Goal: Check status: Check status

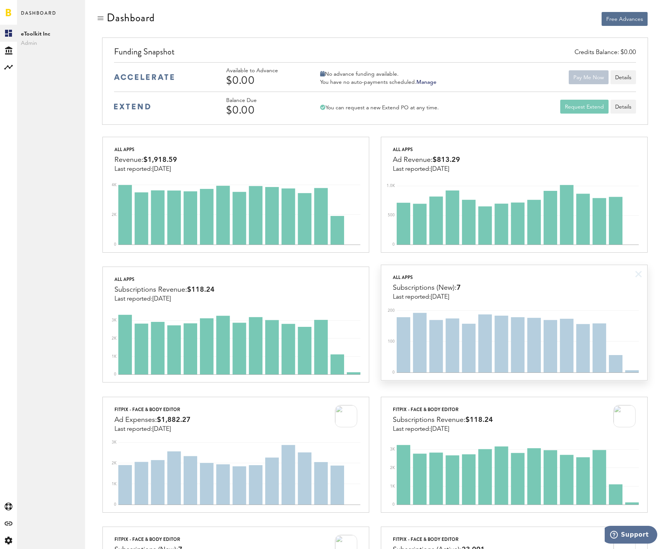
click at [499, 291] on div "All apps Subscriptions (New): 7 Last reported: Sep 25" at bounding box center [514, 283] width 266 height 36
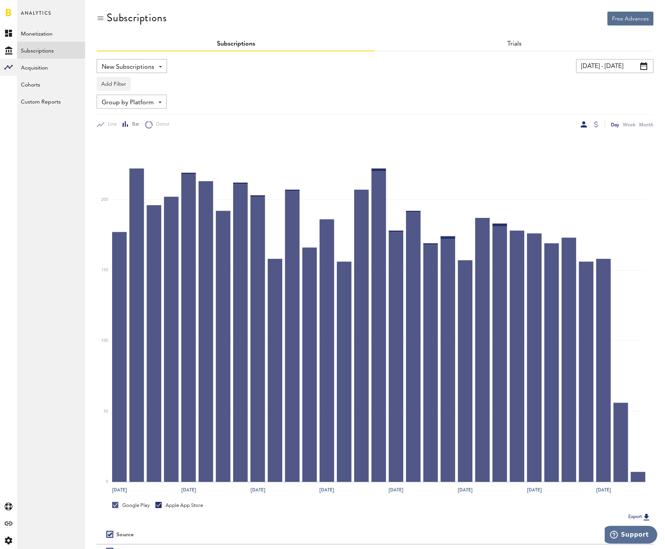
click at [608, 63] on input "[DATE] - [DATE]" at bounding box center [614, 66] width 77 height 14
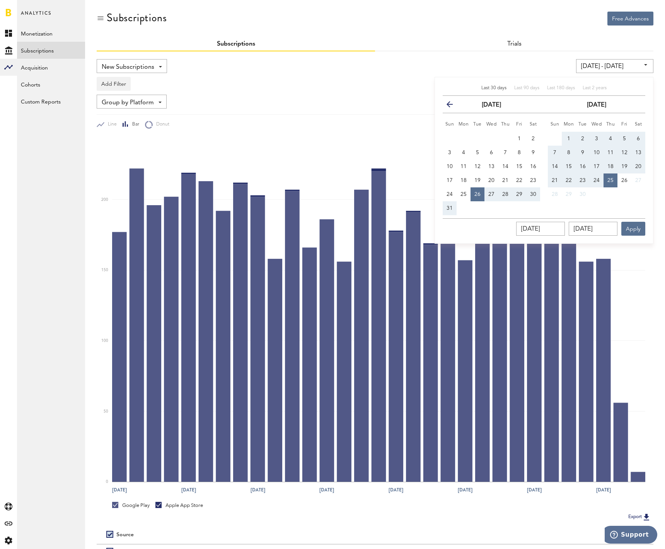
click at [453, 106] on icon "button" at bounding box center [453, 106] width 0 height 0
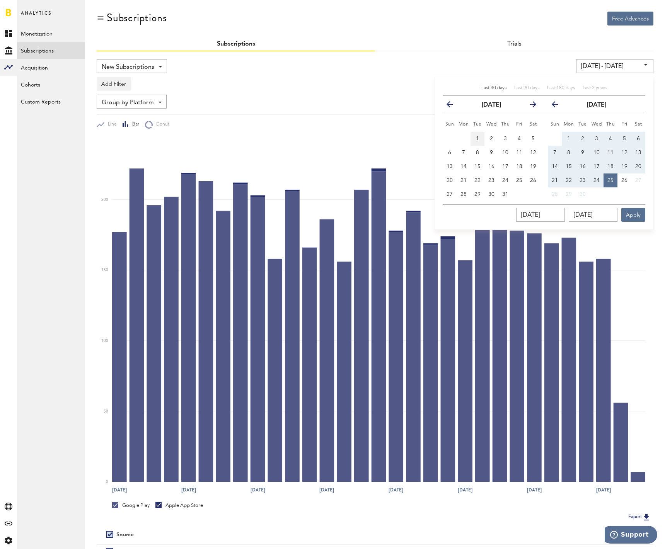
click at [477, 140] on span "1" at bounding box center [477, 138] width 3 height 5
type input "07/01/25 - 07/01/25"
type input "07/01/2025"
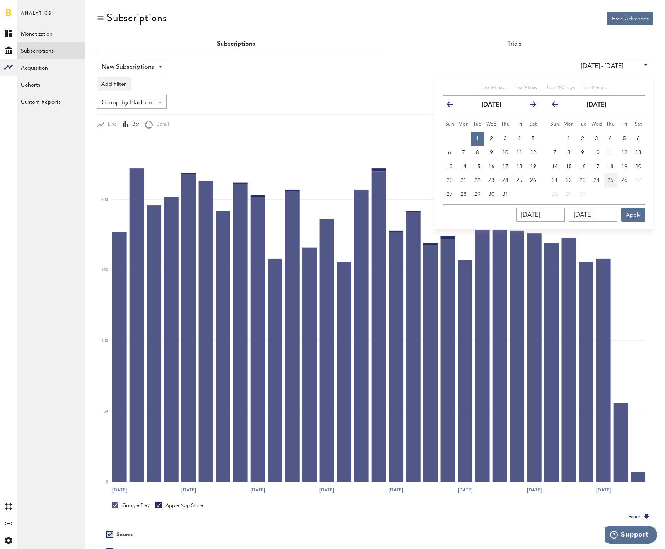
click at [610, 181] on span "25" at bounding box center [610, 180] width 6 height 5
type input "07/01/25 - 09/25/25"
type input "[DATE]"
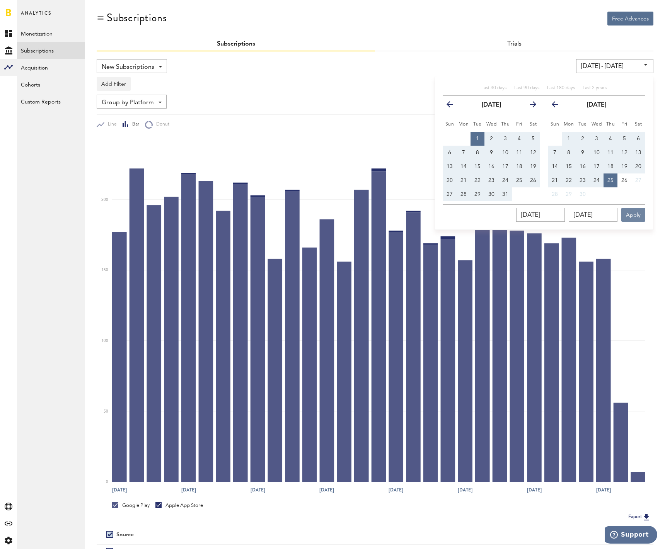
click at [631, 213] on button "Apply" at bounding box center [633, 215] width 24 height 14
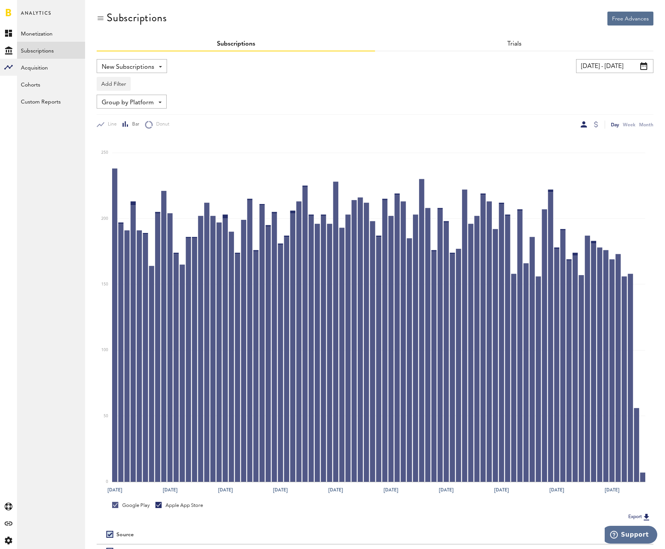
click at [157, 103] on div "Group by Platform Group by Platform Group by App Group by Subscription Group by…" at bounding box center [132, 102] width 70 height 14
click at [143, 176] on span "Group by Country" at bounding box center [143, 175] width 78 height 13
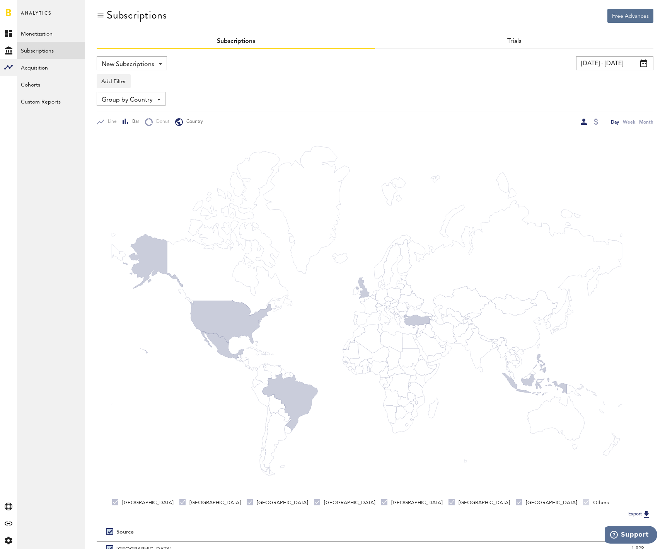
scroll to position [3, 0]
click at [129, 120] on span "Bar" at bounding box center [134, 121] width 10 height 7
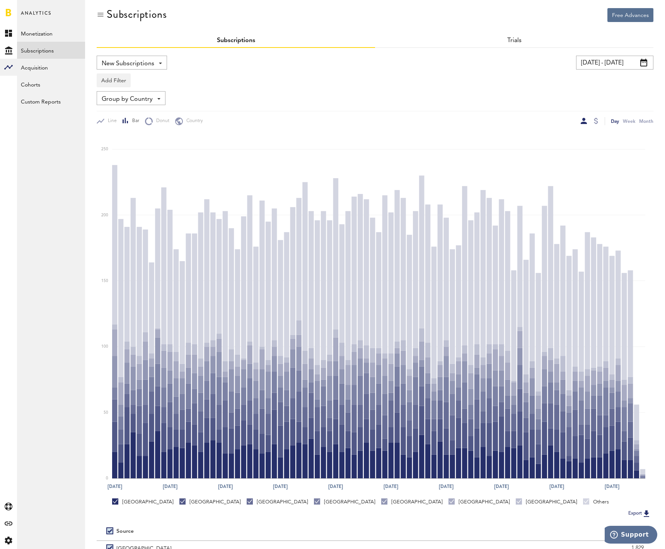
click at [516, 503] on div "United Kingdom" at bounding box center [546, 502] width 61 height 7
click at [448, 504] on div "Philippines" at bounding box center [478, 502] width 61 height 7
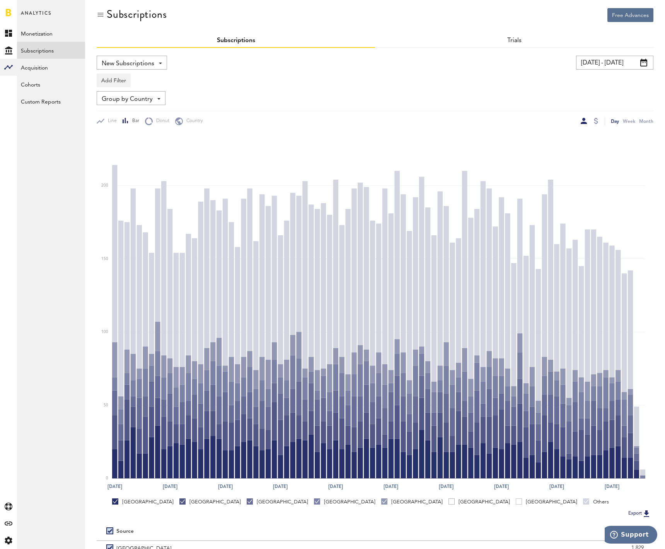
drag, startPoint x: 269, startPoint y: 503, endPoint x: 257, endPoint y: 503, distance: 12.0
click at [381, 503] on div "Turkey" at bounding box center [411, 502] width 61 height 7
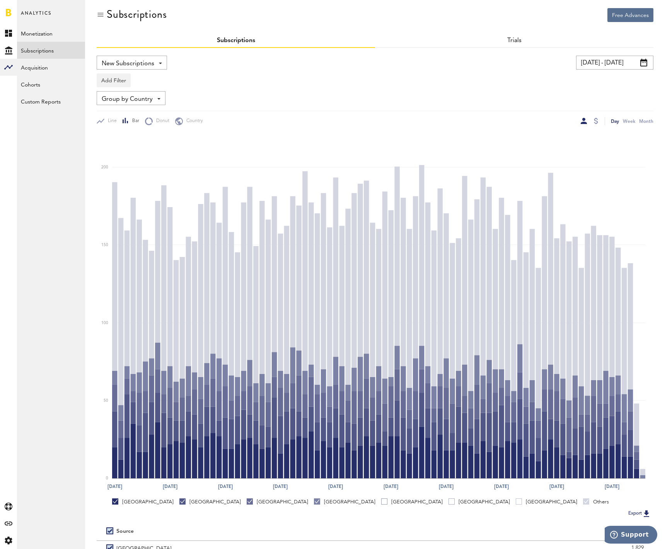
drag, startPoint x: 235, startPoint y: 503, endPoint x: 230, endPoint y: 504, distance: 5.2
click at [314, 504] on div at bounding box center [317, 502] width 6 height 6
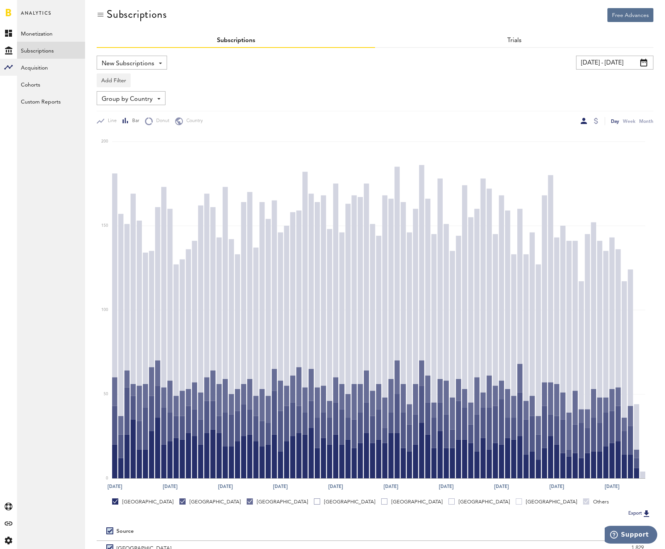
drag, startPoint x: 204, startPoint y: 503, endPoint x: 171, endPoint y: 504, distance: 32.5
click at [247, 504] on div "Mexico" at bounding box center [277, 502] width 61 height 7
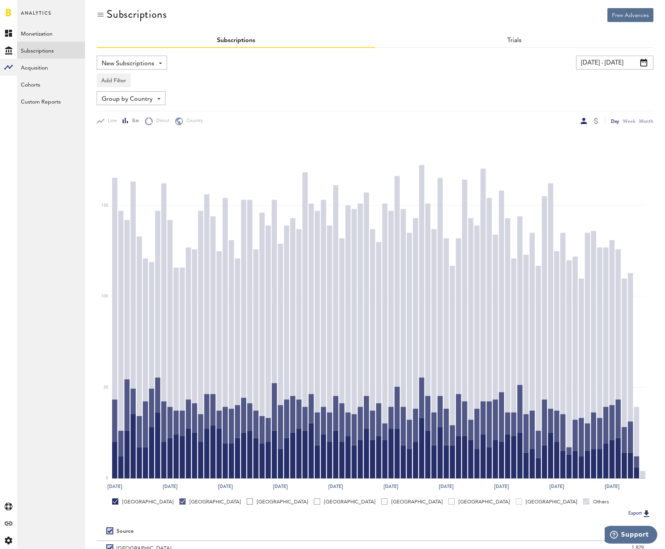
click at [179, 504] on div at bounding box center [182, 502] width 6 height 6
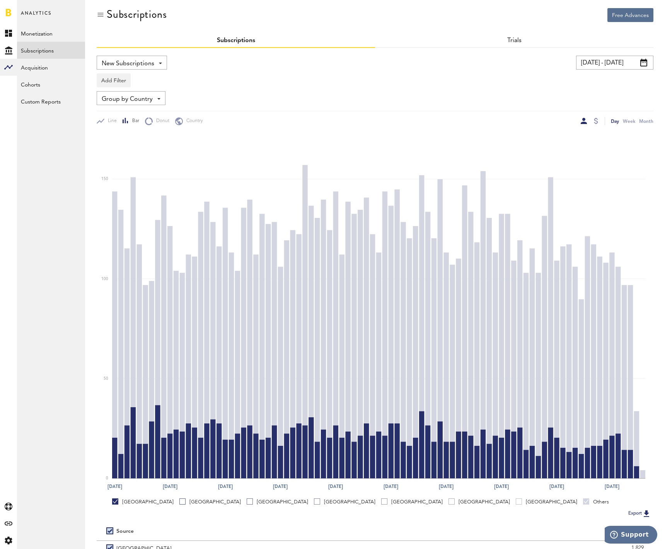
click at [134, 504] on div "United States" at bounding box center [142, 502] width 61 height 7
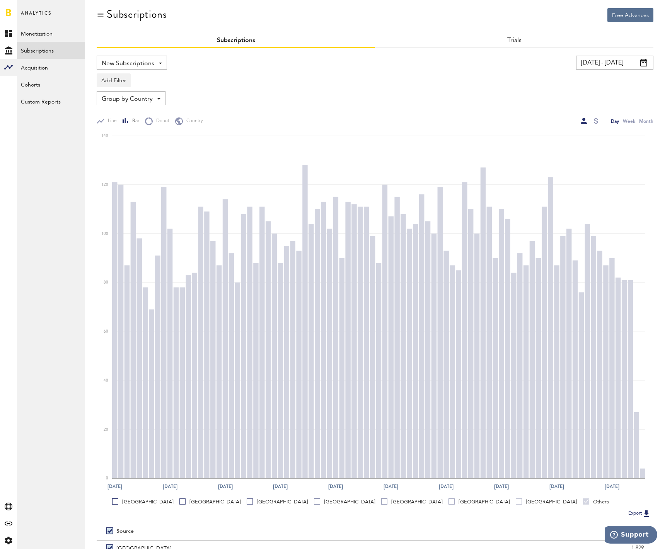
click at [134, 504] on div "United States" at bounding box center [142, 502] width 61 height 7
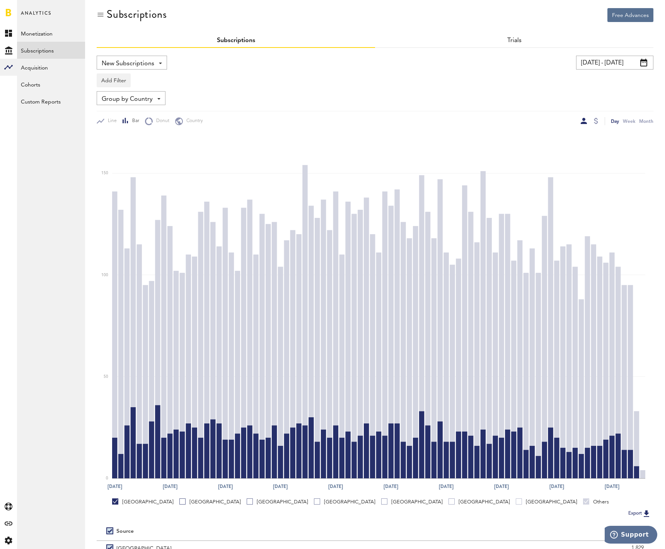
click at [583, 502] on div at bounding box center [586, 502] width 6 height 6
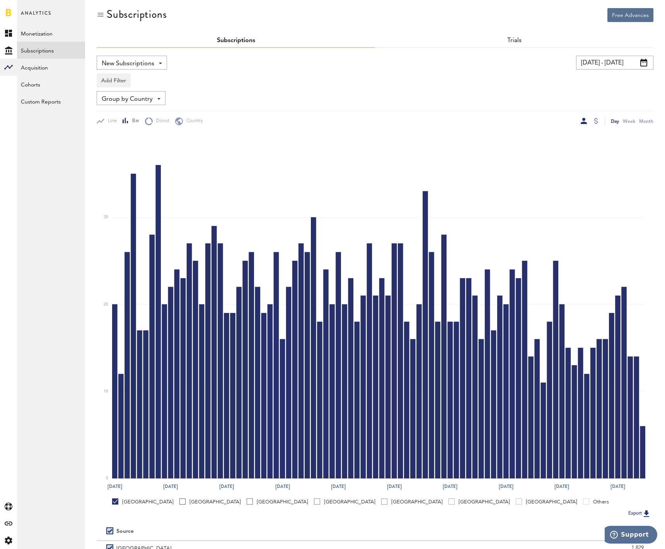
click at [136, 502] on div "United States" at bounding box center [142, 502] width 61 height 7
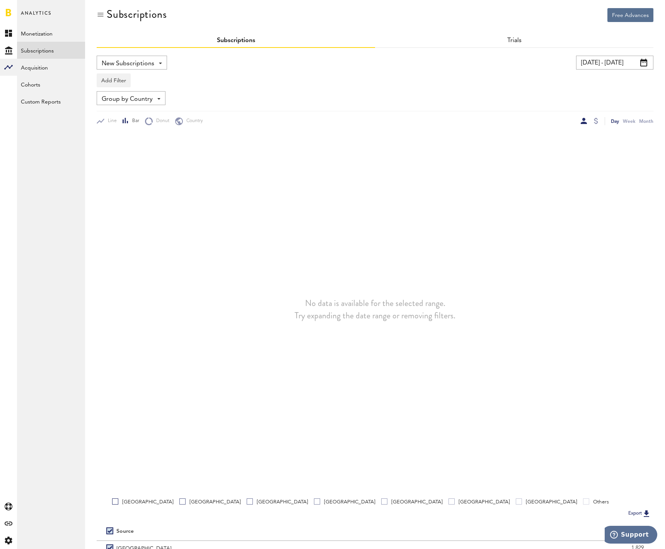
click at [179, 500] on div "Indonesia" at bounding box center [209, 502] width 61 height 7
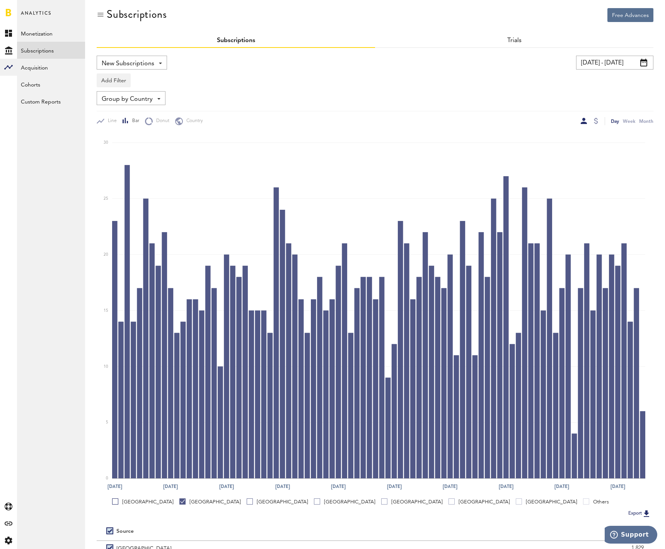
click at [179, 500] on div "Indonesia" at bounding box center [209, 502] width 61 height 7
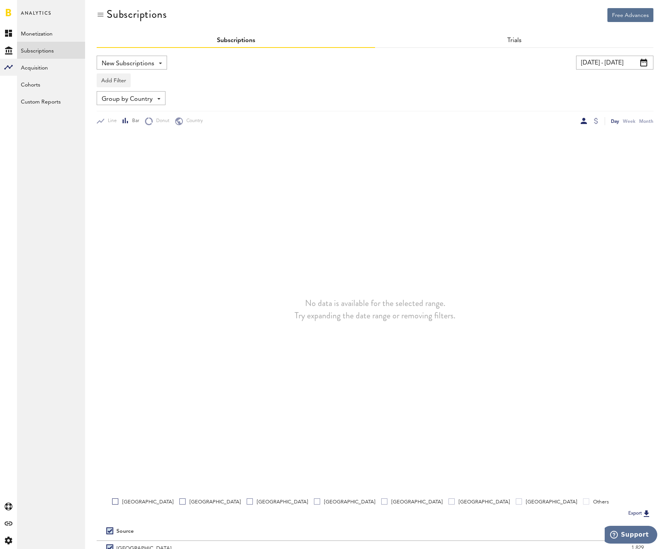
click at [247, 502] on link "Mexico" at bounding box center [277, 502] width 61 height 7
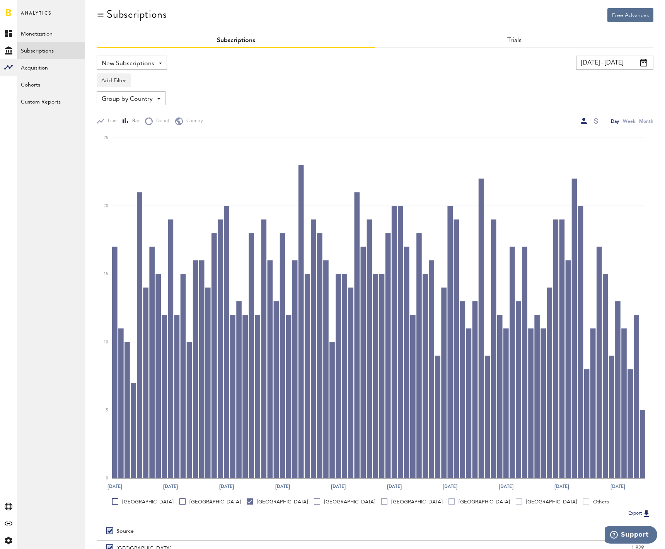
click at [247, 502] on link "Mexico" at bounding box center [277, 502] width 61 height 7
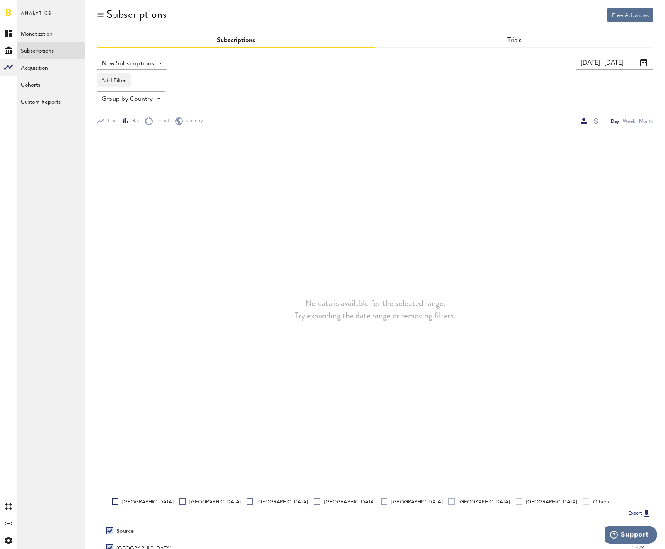
click at [314, 503] on div "Brazil" at bounding box center [344, 502] width 61 height 7
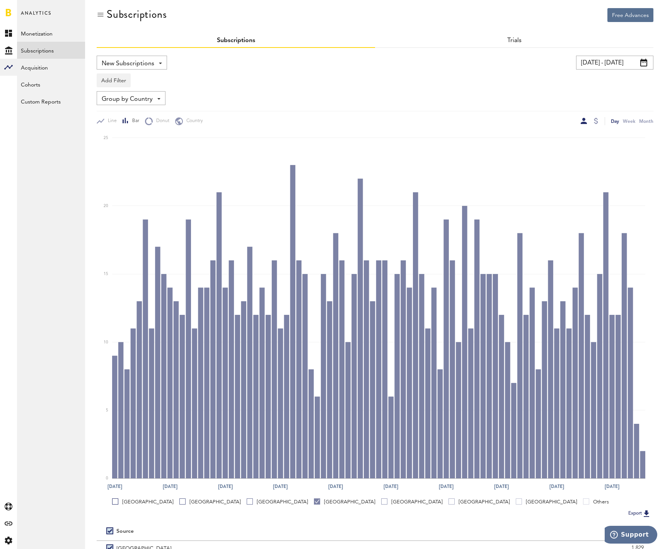
click at [314, 503] on div "Brazil" at bounding box center [344, 502] width 61 height 7
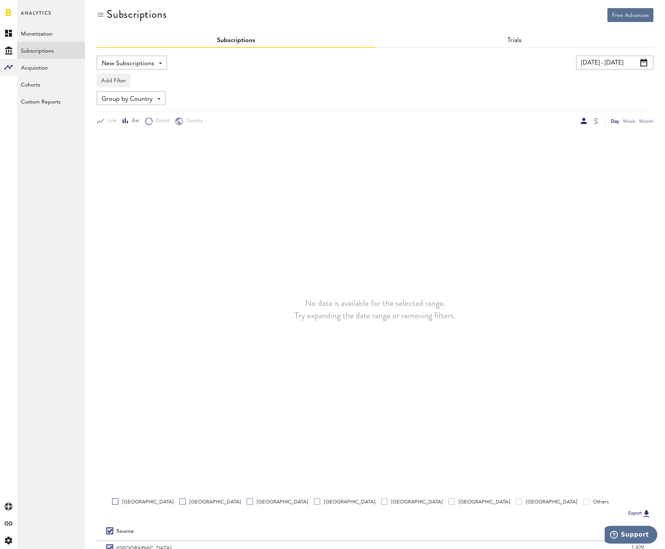
click at [381, 502] on div "Turkey" at bounding box center [411, 502] width 61 height 7
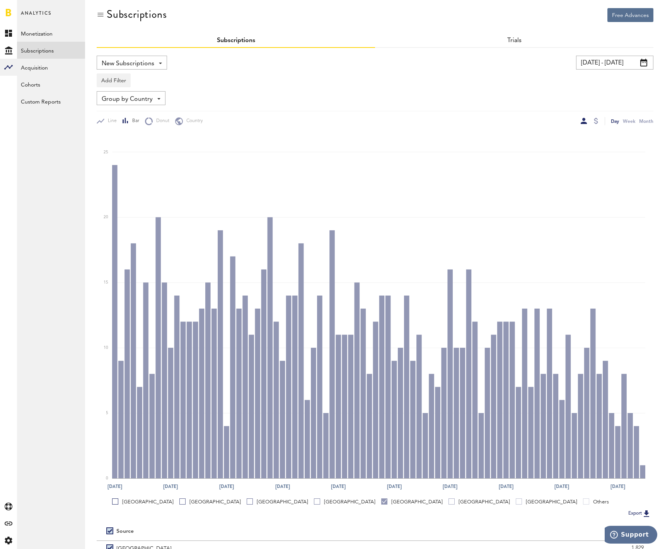
click at [381, 502] on div "Turkey" at bounding box center [411, 502] width 61 height 7
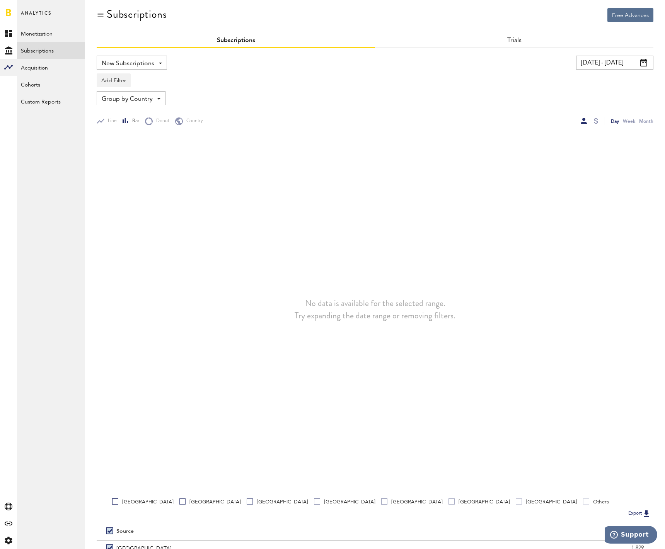
click at [448, 501] on div "Philippines" at bounding box center [478, 502] width 61 height 7
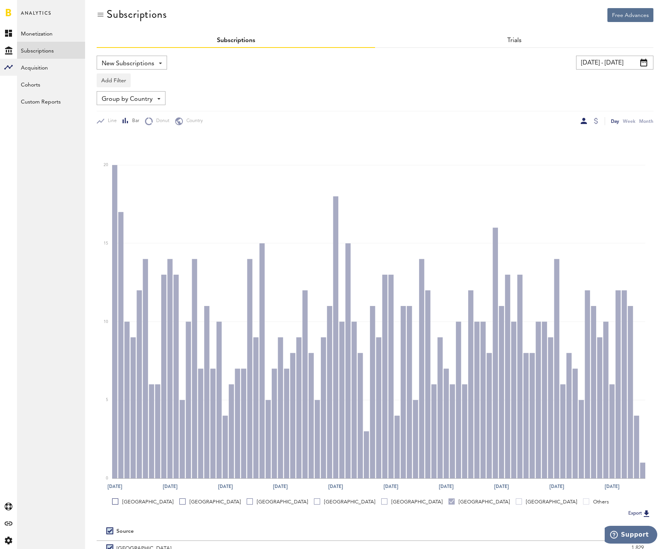
click at [448, 501] on div "Philippines" at bounding box center [478, 502] width 61 height 7
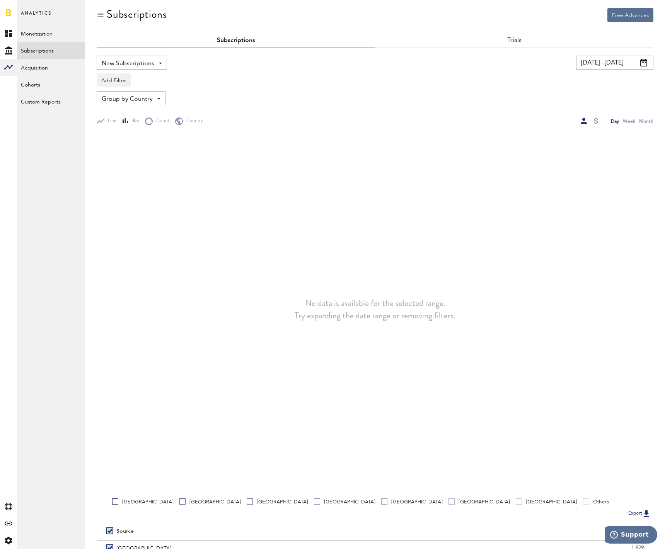
click at [516, 501] on div "United Kingdom" at bounding box center [546, 502] width 61 height 7
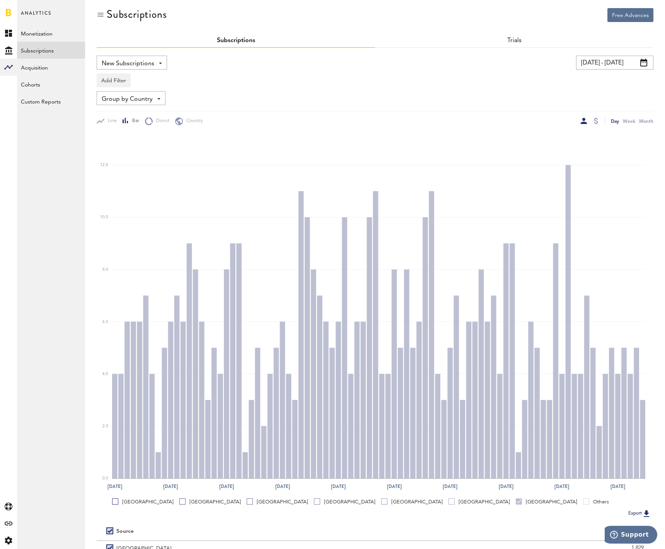
click at [9, 11] on link at bounding box center [8, 13] width 5 height 8
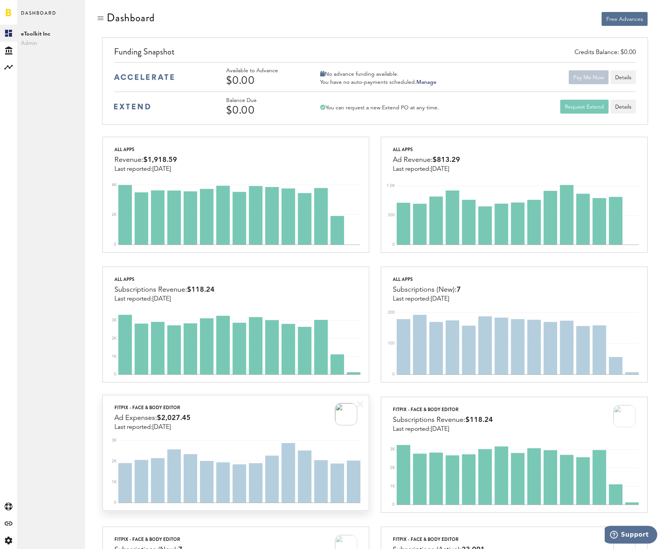
click at [220, 412] on div "FitPix - Face & Body Editor Ad Expenses: $2,027.45 Last reported: [DATE]" at bounding box center [236, 413] width 266 height 36
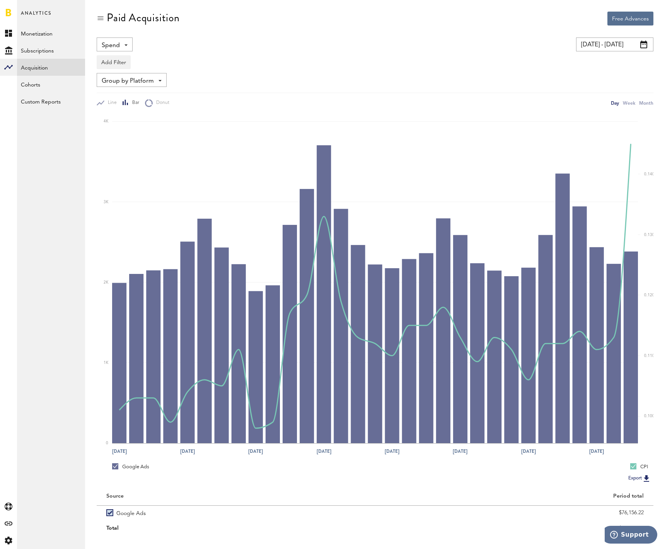
click at [615, 45] on input "[DATE] - [DATE]" at bounding box center [614, 44] width 77 height 14
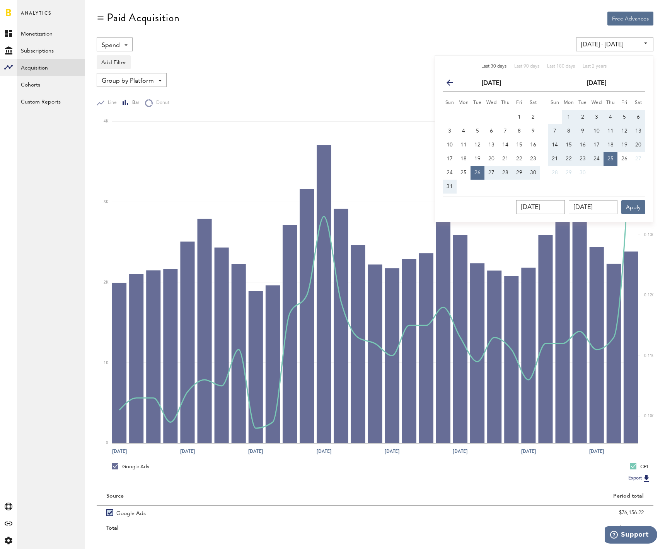
click at [453, 84] on icon "button" at bounding box center [453, 84] width 0 height 0
click at [443, 117] on button "1" at bounding box center [450, 117] width 14 height 14
type input "[DATE] - [DATE]"
type input "[DATE]"
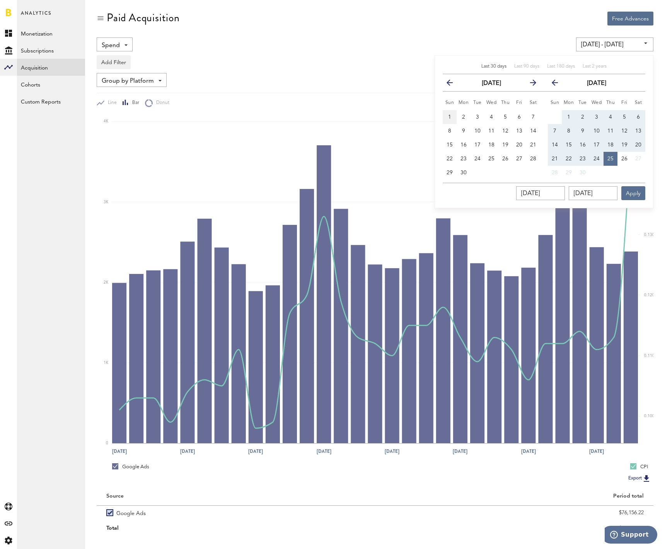
type input "[DATE]"
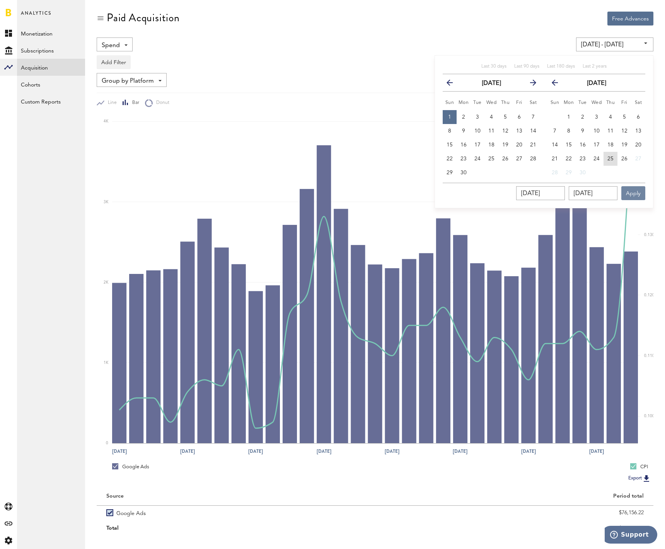
drag, startPoint x: 609, startPoint y: 159, endPoint x: 633, endPoint y: 187, distance: 36.5
click at [609, 159] on span "25" at bounding box center [610, 158] width 6 height 5
type input "[DATE] - [DATE]"
type input "[DATE]"
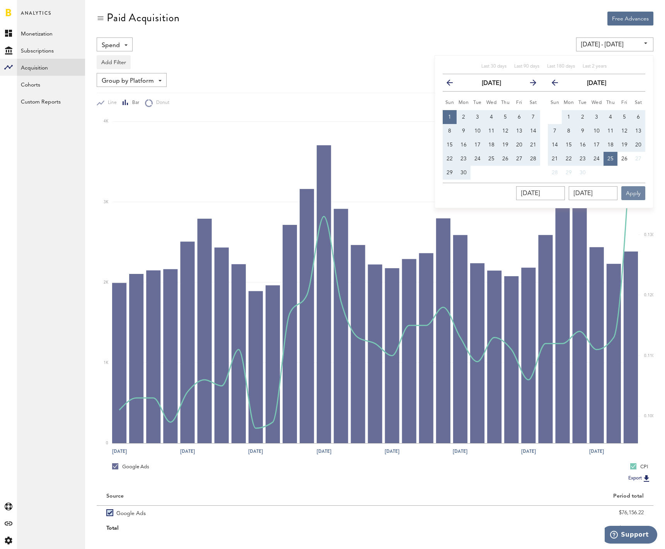
click at [633, 191] on button "Apply" at bounding box center [633, 193] width 24 height 14
